Goal: Task Accomplishment & Management: Manage account settings

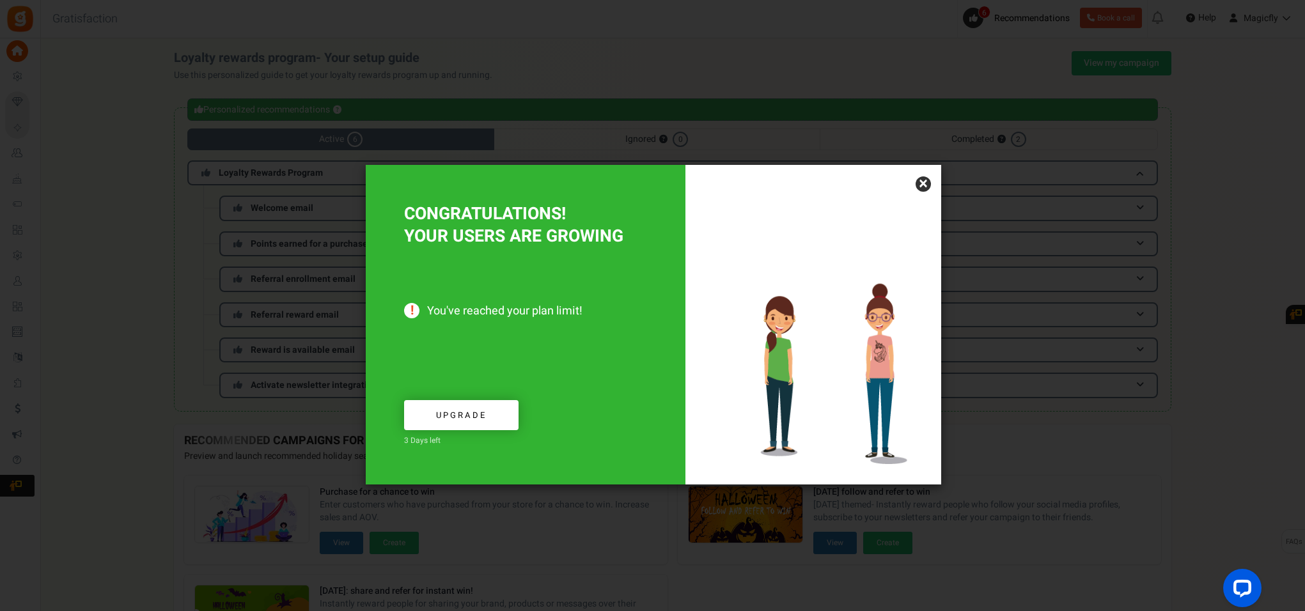
click at [925, 182] on link "×" at bounding box center [923, 183] width 15 height 15
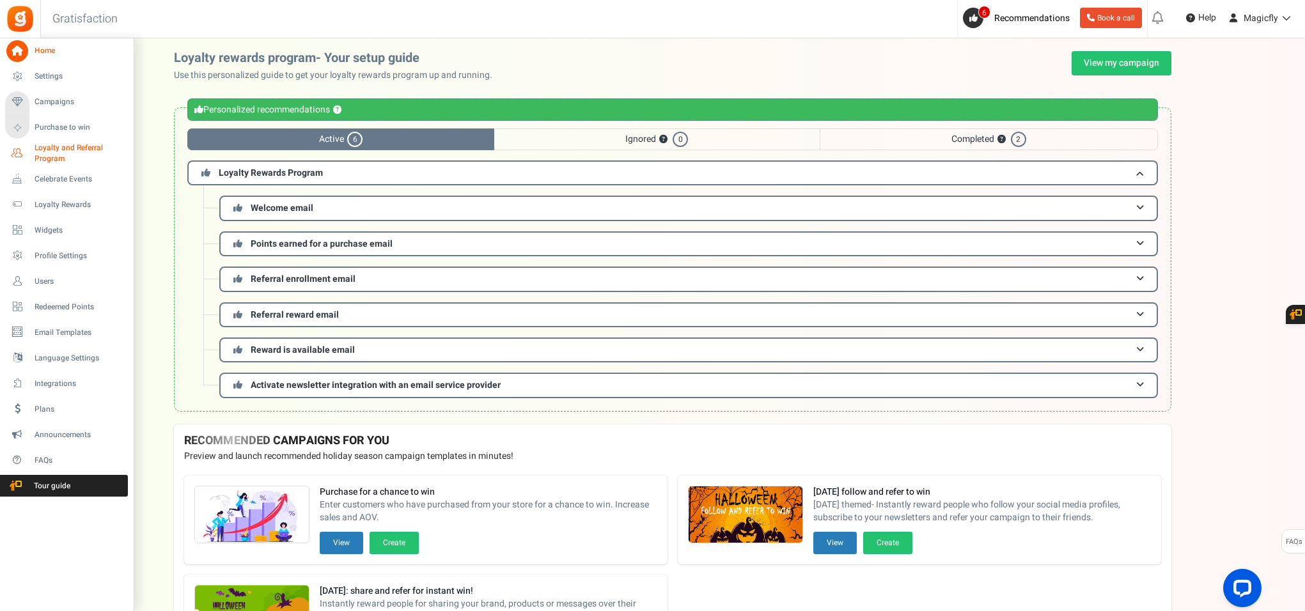
click at [36, 150] on span "Loyalty and Referral Program" at bounding box center [81, 154] width 93 height 22
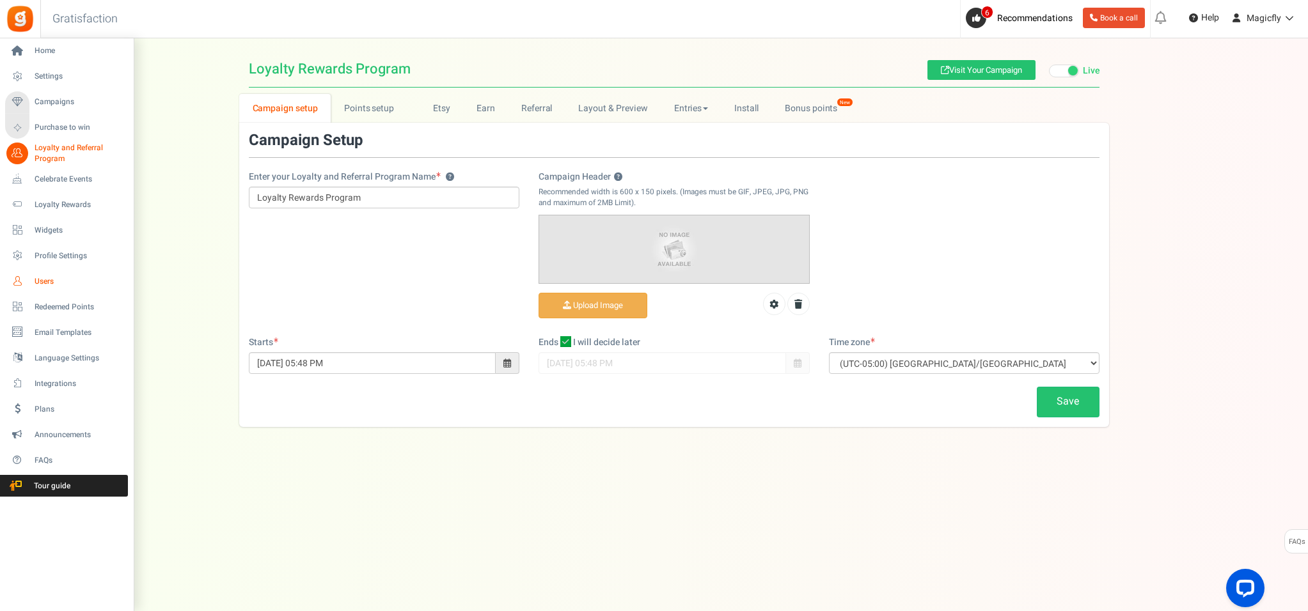
click at [35, 285] on span "Users" at bounding box center [80, 281] width 90 height 11
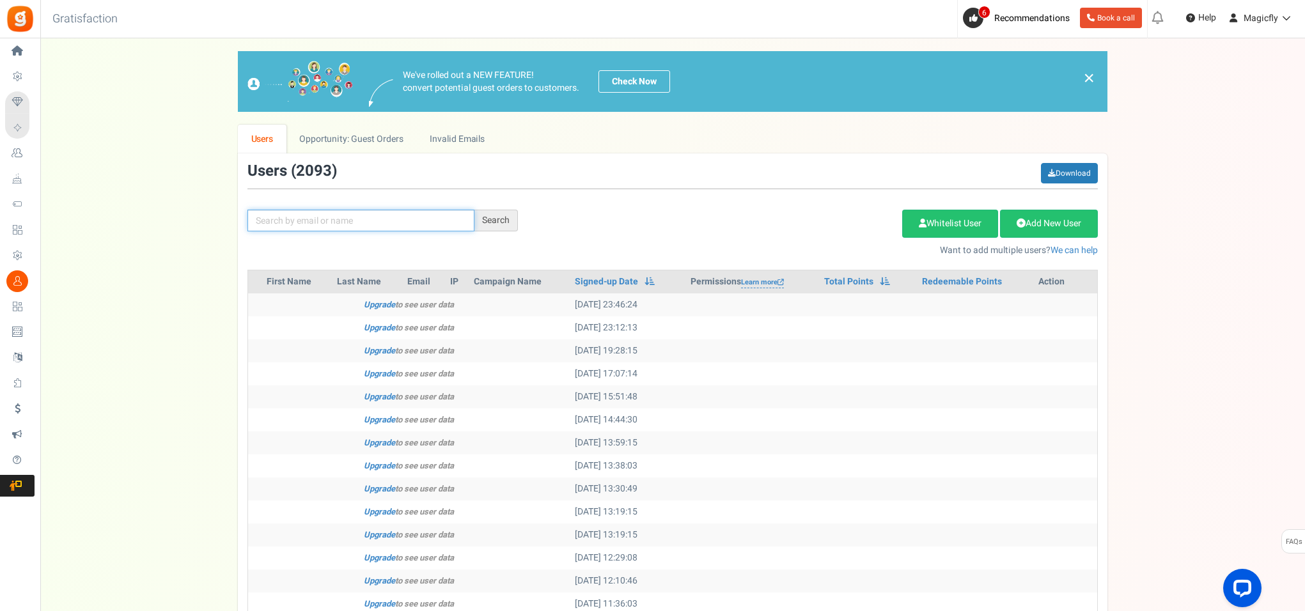
click at [358, 222] on input "text" at bounding box center [360, 221] width 227 height 22
paste input "[PERSON_NAME]"
type input "[PERSON_NAME]"
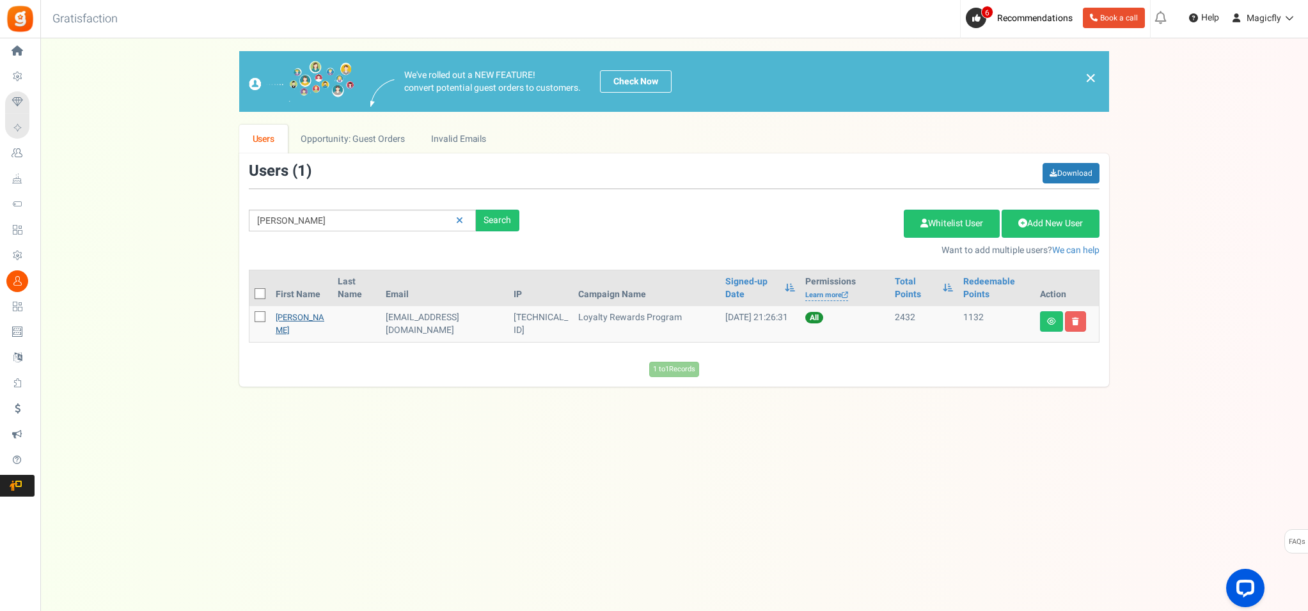
click at [295, 320] on link "[PERSON_NAME]" at bounding box center [300, 323] width 49 height 25
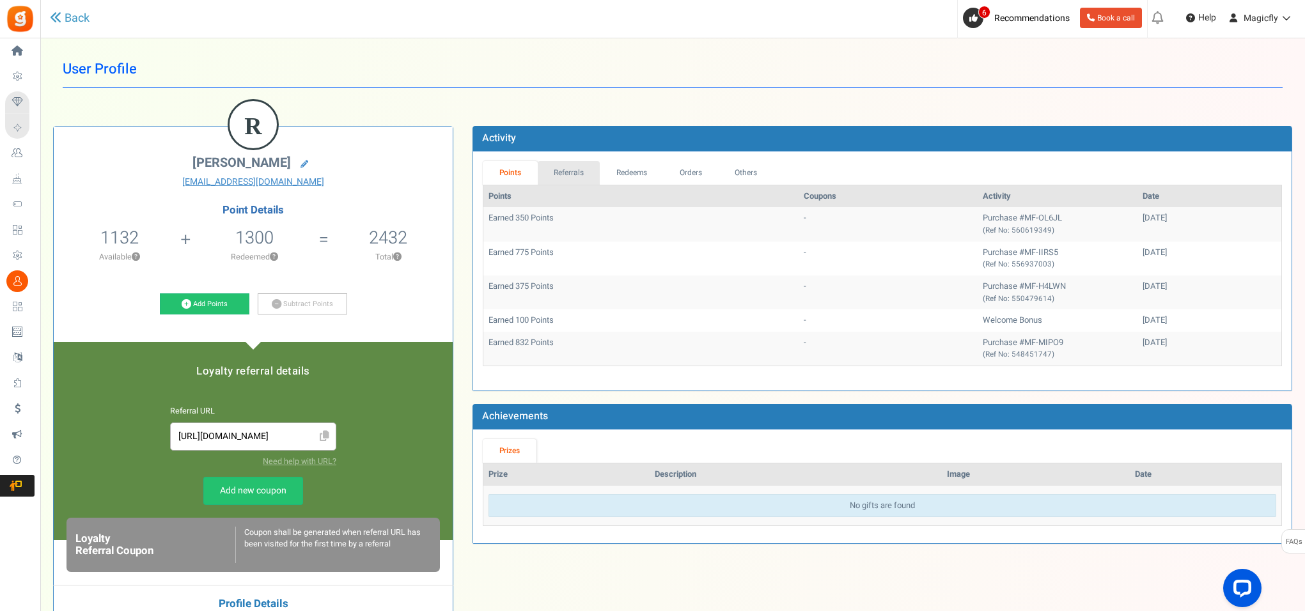
click at [564, 173] on link "Referrals" at bounding box center [569, 173] width 63 height 24
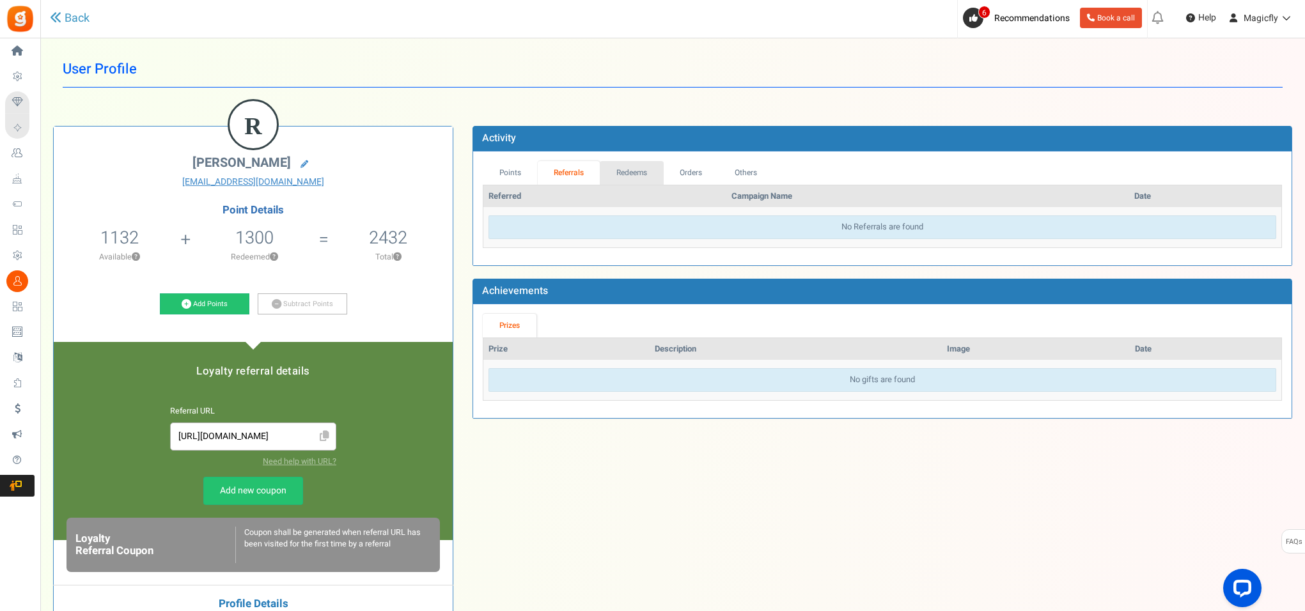
click at [643, 173] on link "Redeems" at bounding box center [632, 173] width 64 height 24
